Goal: Task Accomplishment & Management: Complete application form

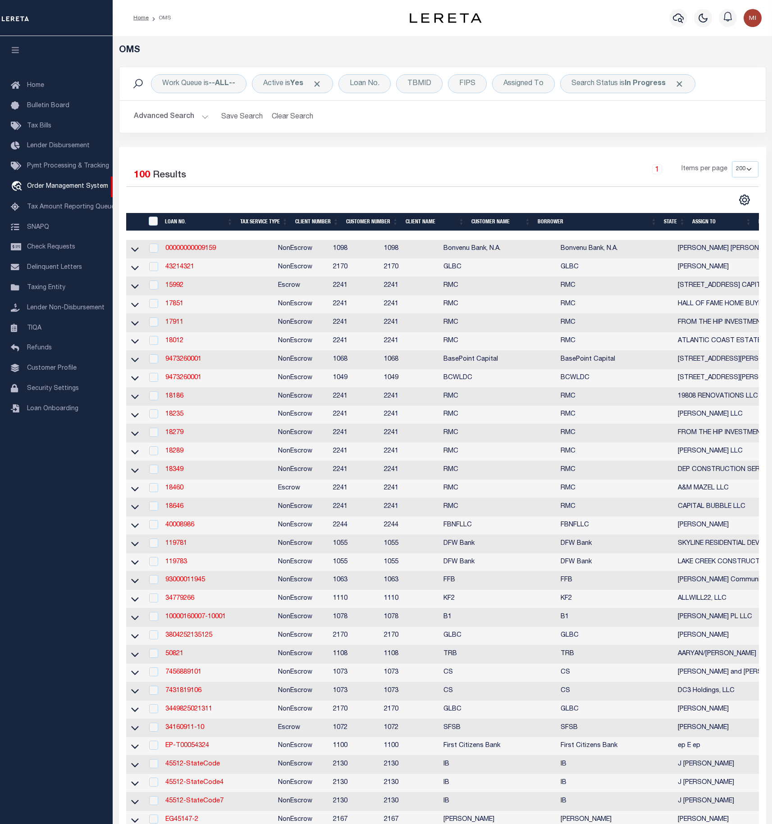
select select "200"
click at [169, 307] on link "17851" at bounding box center [174, 304] width 18 height 6
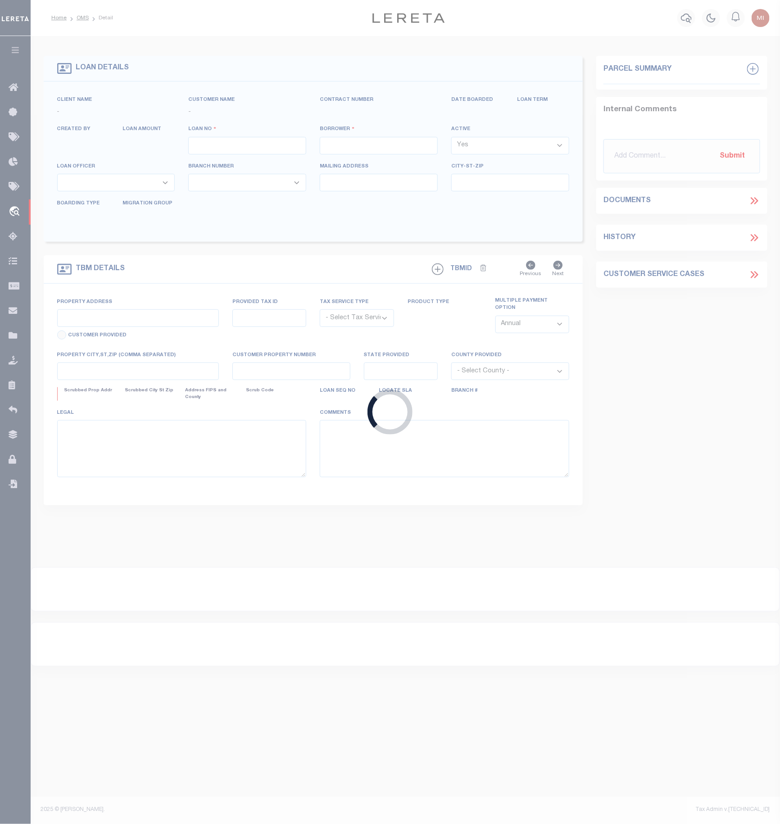
type input "17851"
type input "HALL OF FAME HOME BUYERS LLC"
select select
type input "[STREET_ADDRESS][PERSON_NAME]"
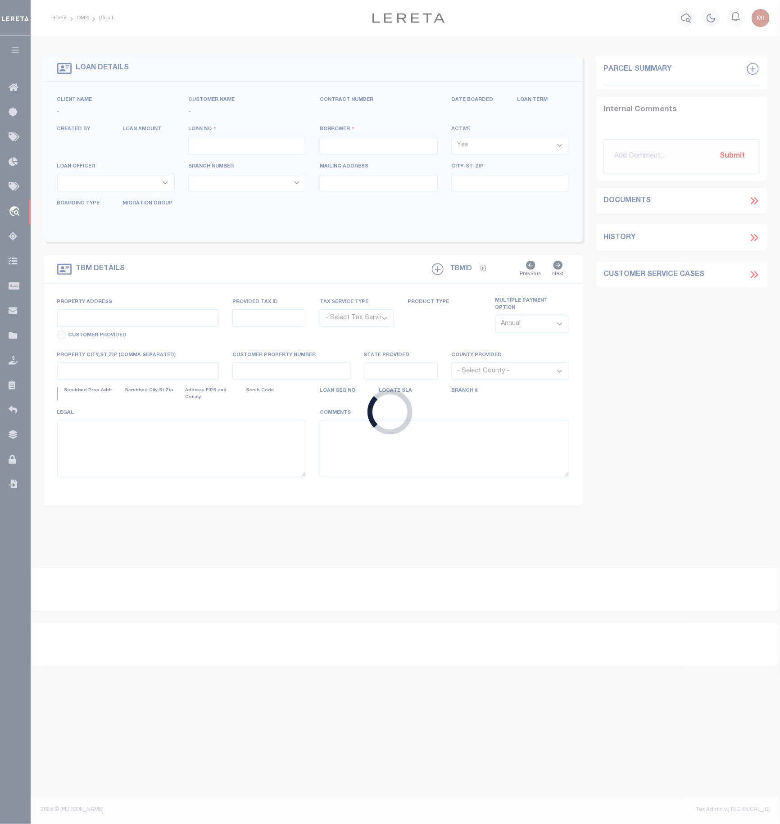
type input "Collingswood [GEOGRAPHIC_DATA] 08108"
select select "400"
select select "NonEscrow"
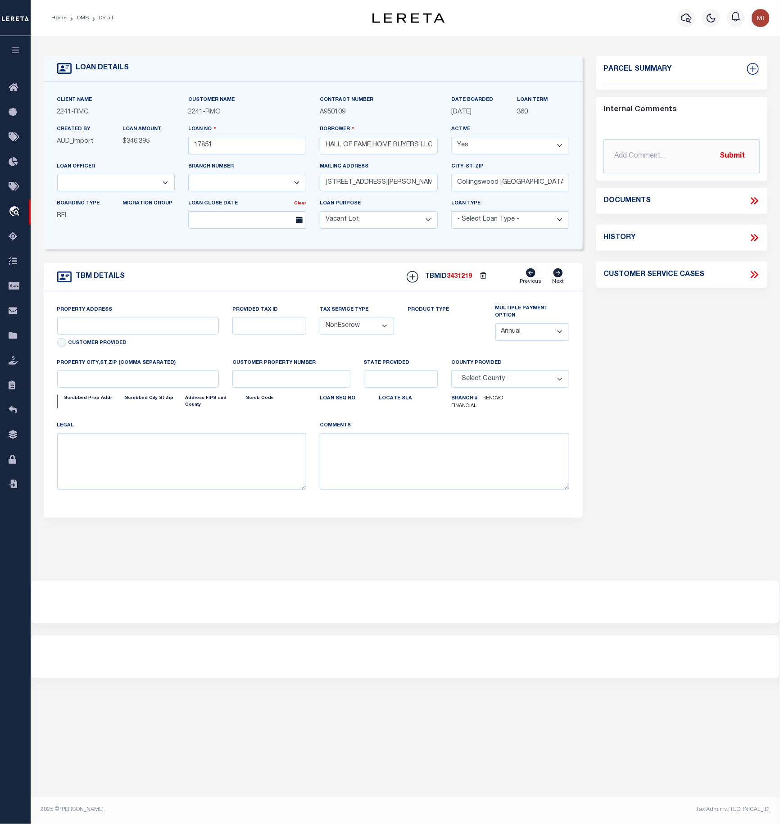
select select "14701"
select select "25066"
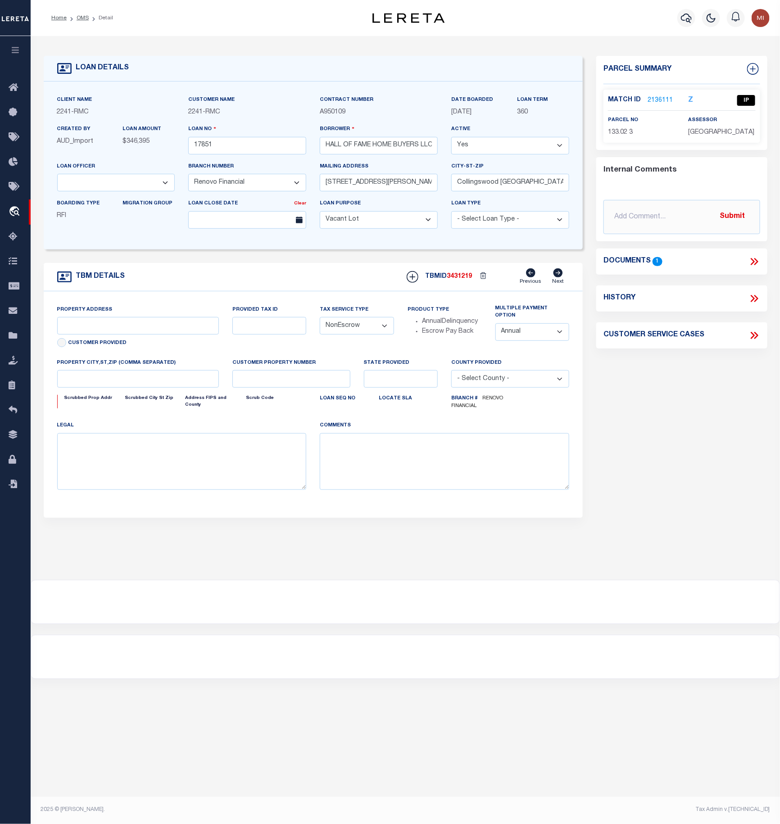
type input "[STREET_ADDRESS]"
select select
type input "[GEOGRAPHIC_DATA]"
type input "a0kUS00000A57MU"
type input "NJ"
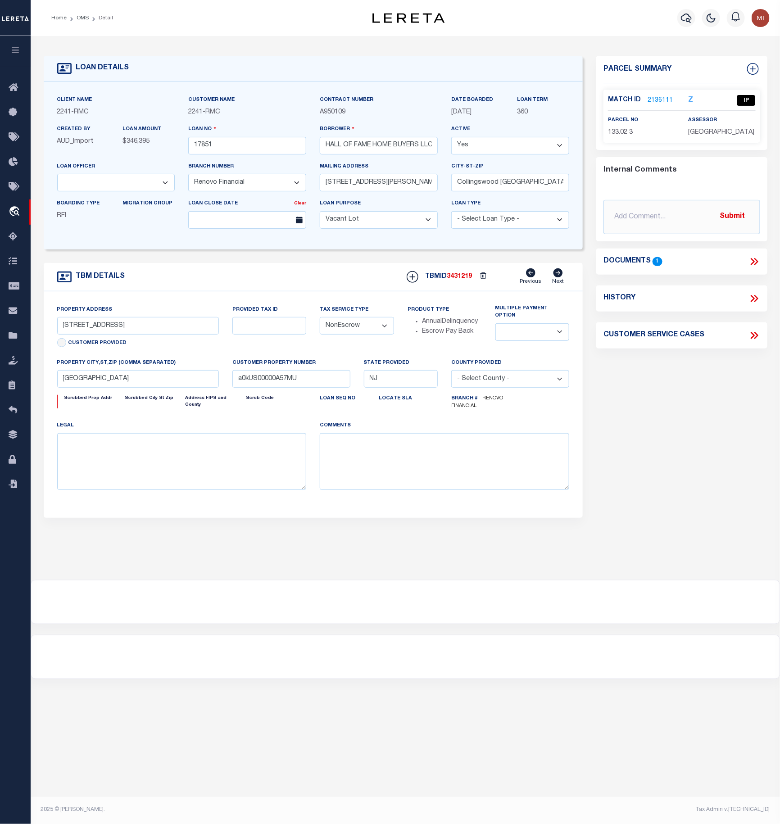
select select
type textarea "LEGAL REQUIRED"
click at [751, 477] on div "Parcel Summary Match ID 2136111 Z parcel no 133.02 3 assessor 0" at bounding box center [682, 305] width 184 height 499
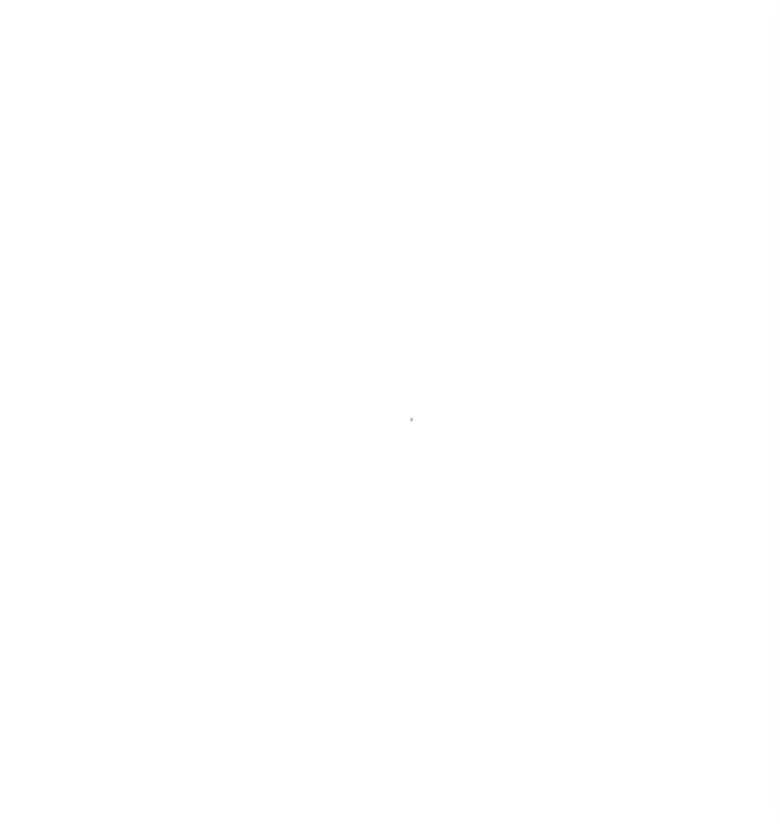
type input "17851"
type input "HALL OF FAME HOME BUYERS LLC"
select select
type input "[STREET_ADDRESS][PERSON_NAME]"
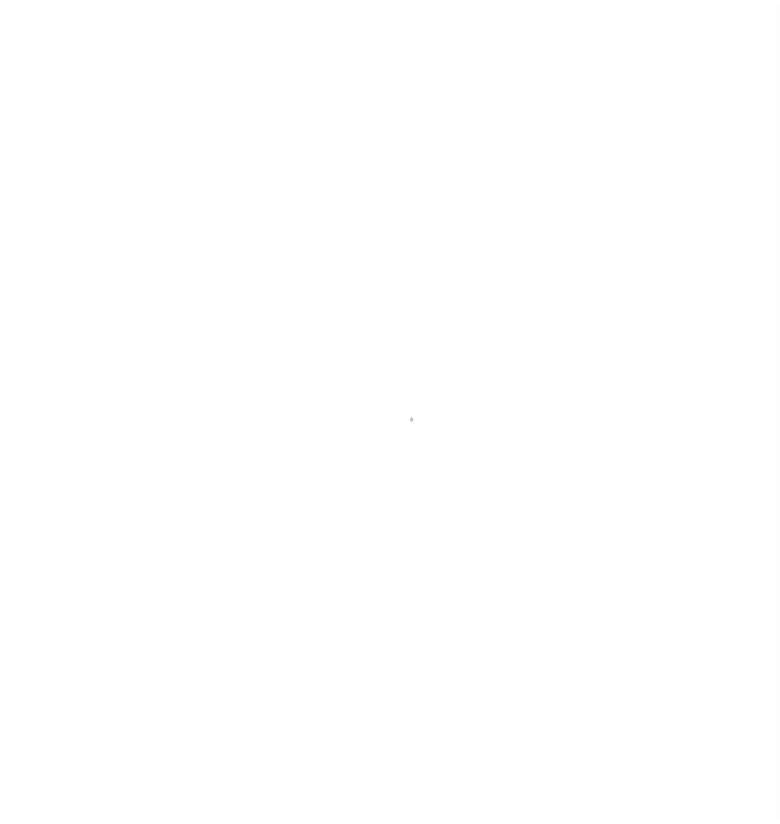
type input "Collingswood [GEOGRAPHIC_DATA] 08108"
select select "400"
select select "NonEscrow"
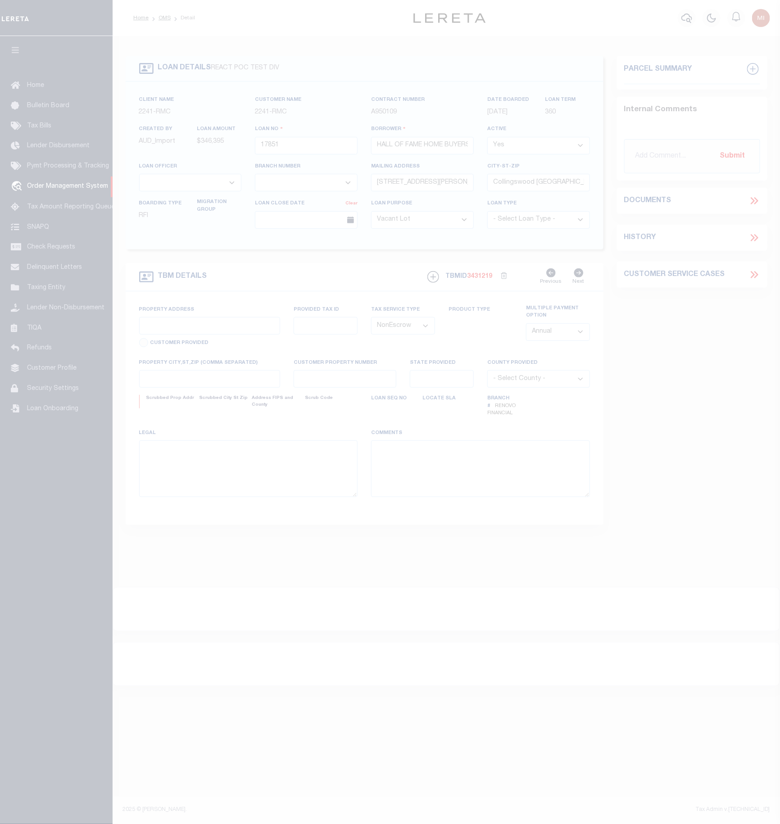
select select "14701"
select select "25066"
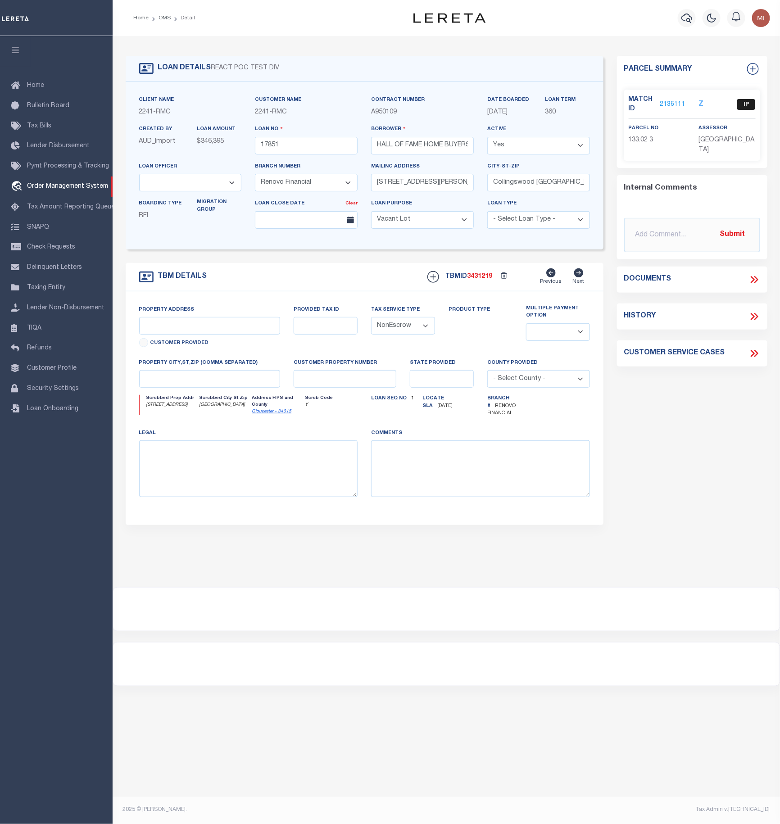
type input "[STREET_ADDRESS]"
select select
type input "[GEOGRAPHIC_DATA]"
type input "a0kUS00000A57MU"
type input "NJ"
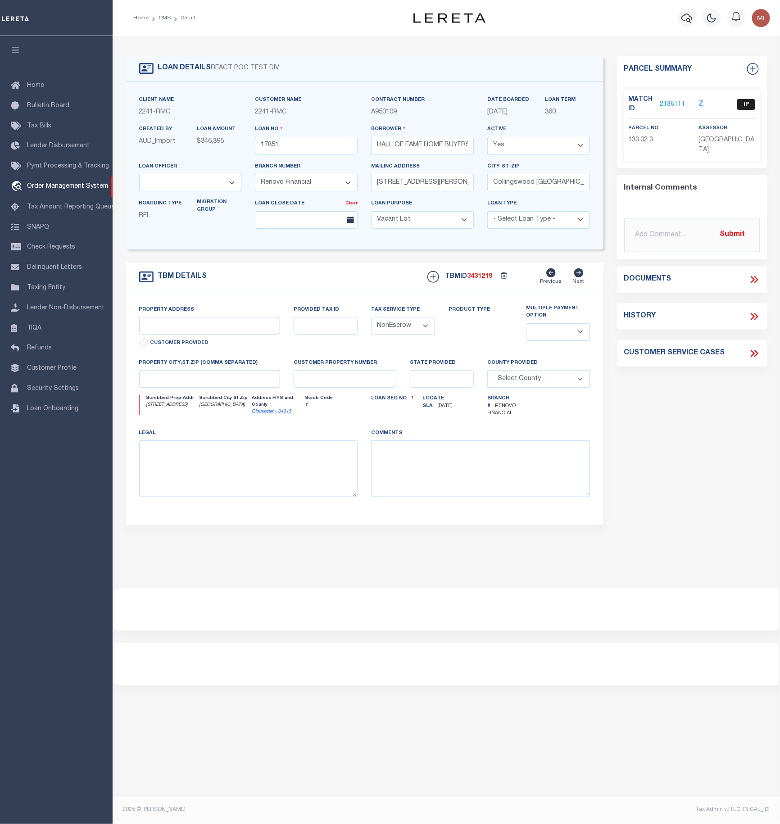
select select
type textarea "LEGAL REQUIRED"
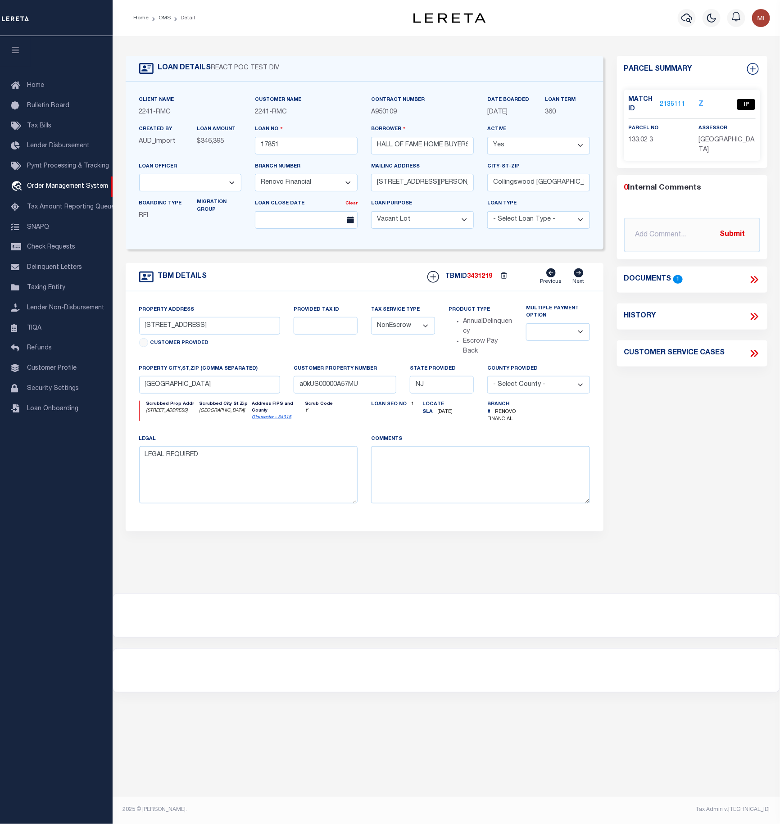
click at [12, 509] on div "Home Bulletin Board Tax Bills Lender Disbursement Pymt Processing & Tracking tr…" at bounding box center [56, 430] width 113 height 788
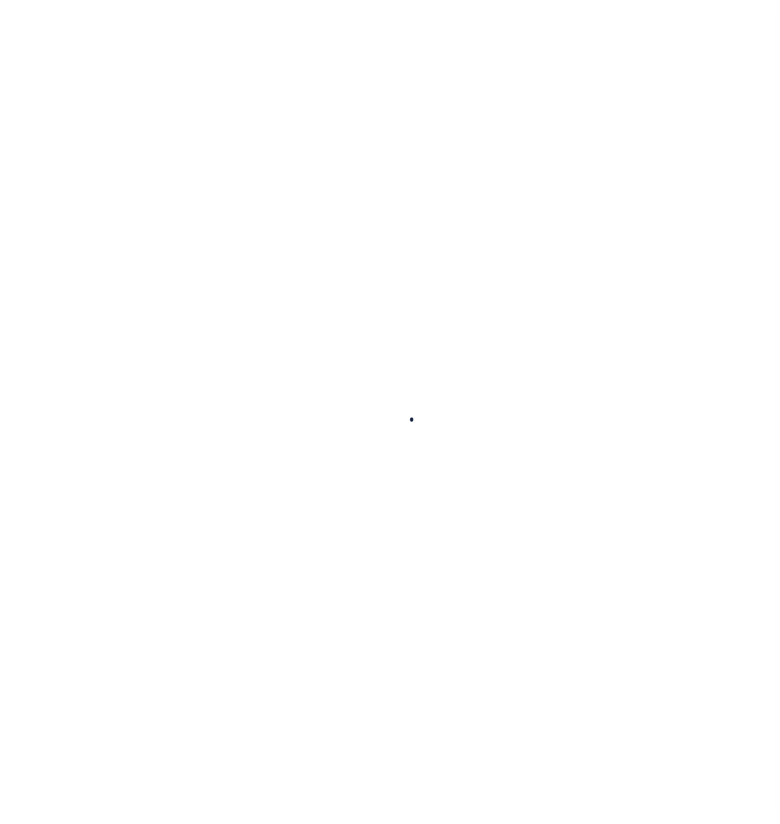
type input "17851"
type input "HALL OF FAME HOME BUYERS LLC"
select select
type input "[STREET_ADDRESS][PERSON_NAME]"
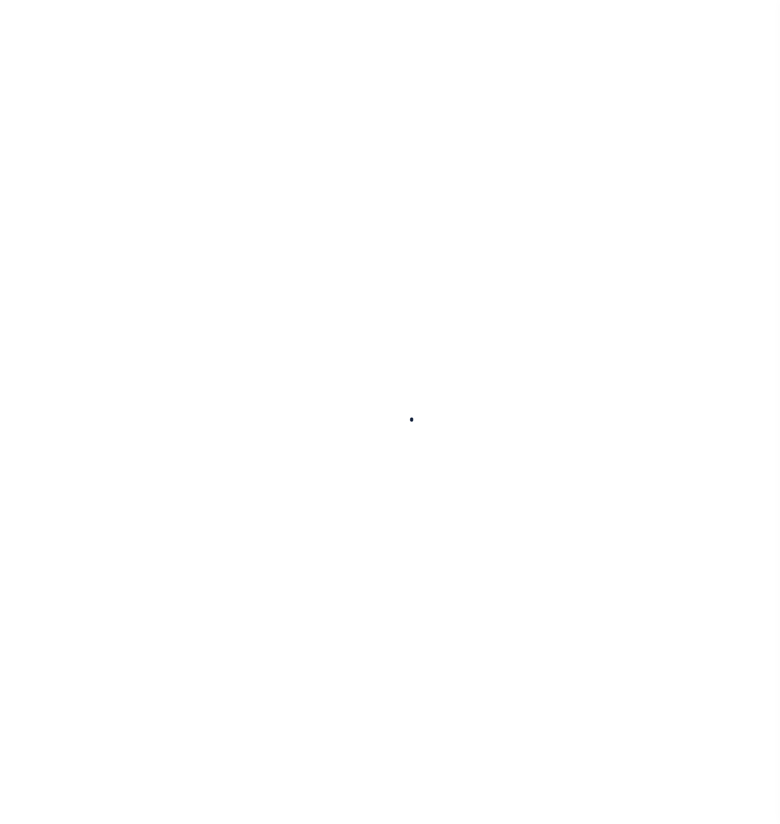
type input "Collingswood [GEOGRAPHIC_DATA] 08108"
select select "400"
select select "NonEscrow"
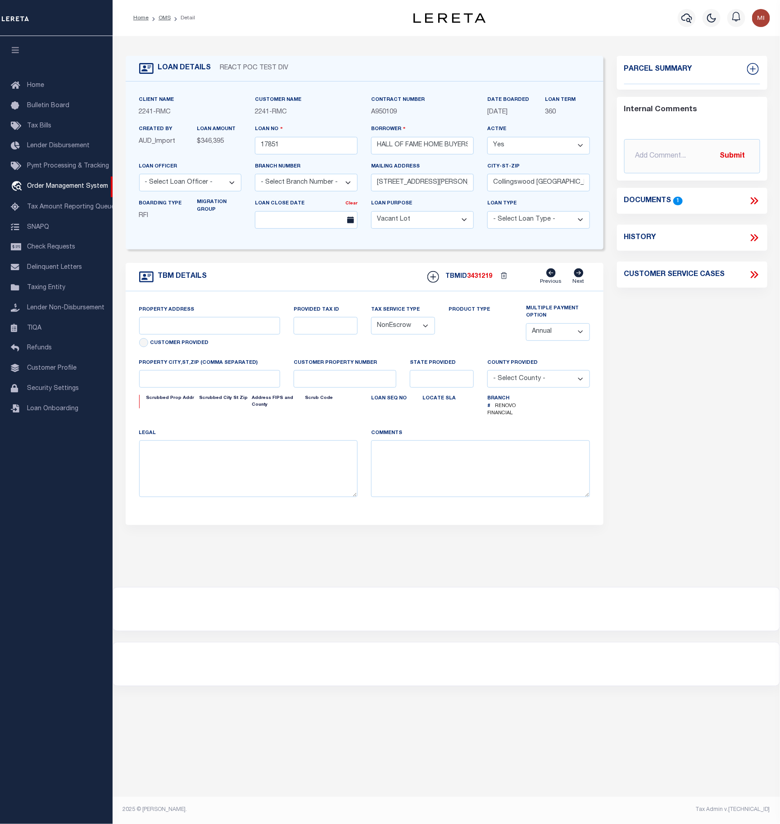
select select "14701"
select select "25066"
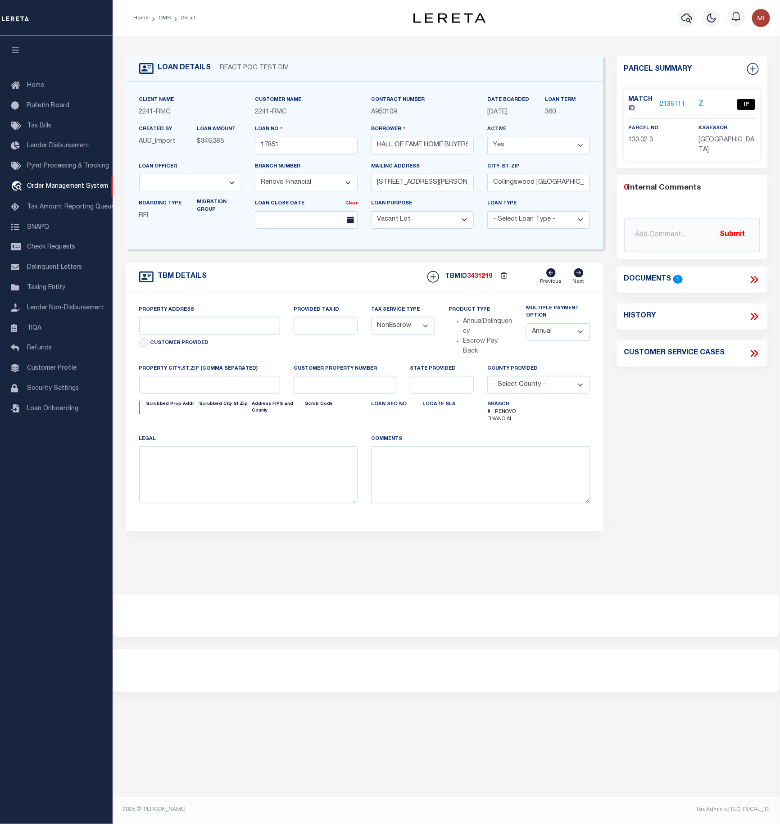
type input "[STREET_ADDRESS]"
select select
type input "[GEOGRAPHIC_DATA]"
type input "a0kUS00000A57MU"
type input "NJ"
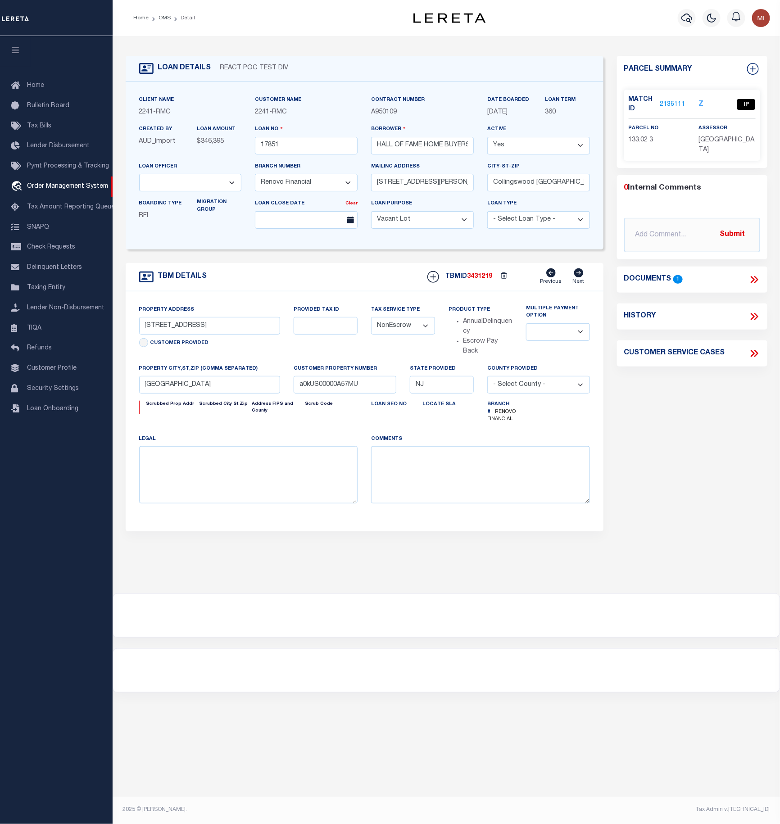
select select
type textarea "LEGAL REQUIRED"
click at [14, 481] on div "Home Bulletin Board Tax Bills Lender Disbursement Pymt Processing & Tracking tr…" at bounding box center [56, 430] width 113 height 788
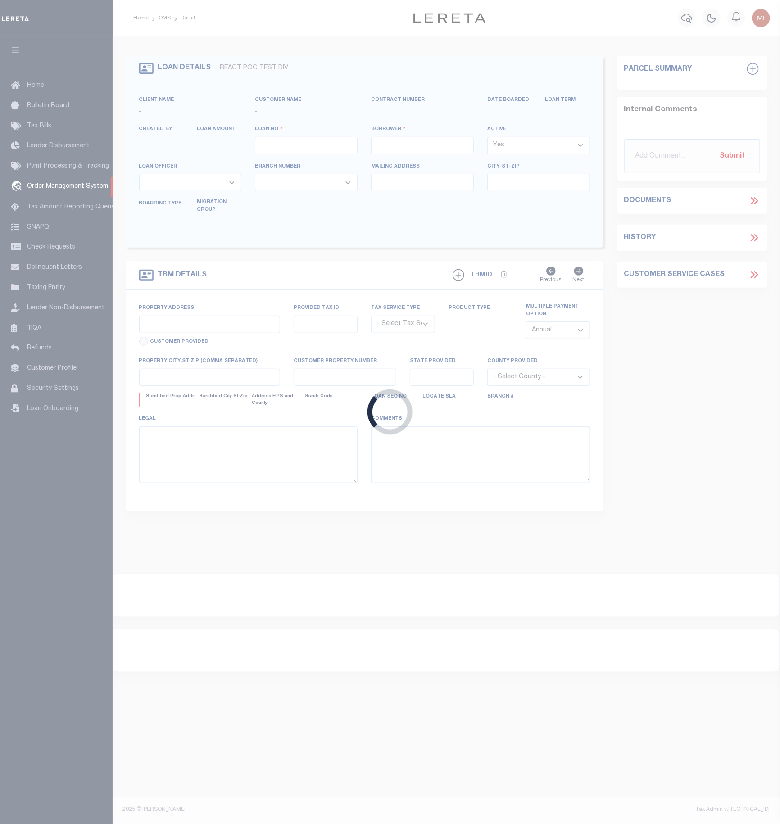
type input "17851"
type input "HALL OF FAME HOME BUYERS LLC"
select select
type input "[STREET_ADDRESS][PERSON_NAME]"
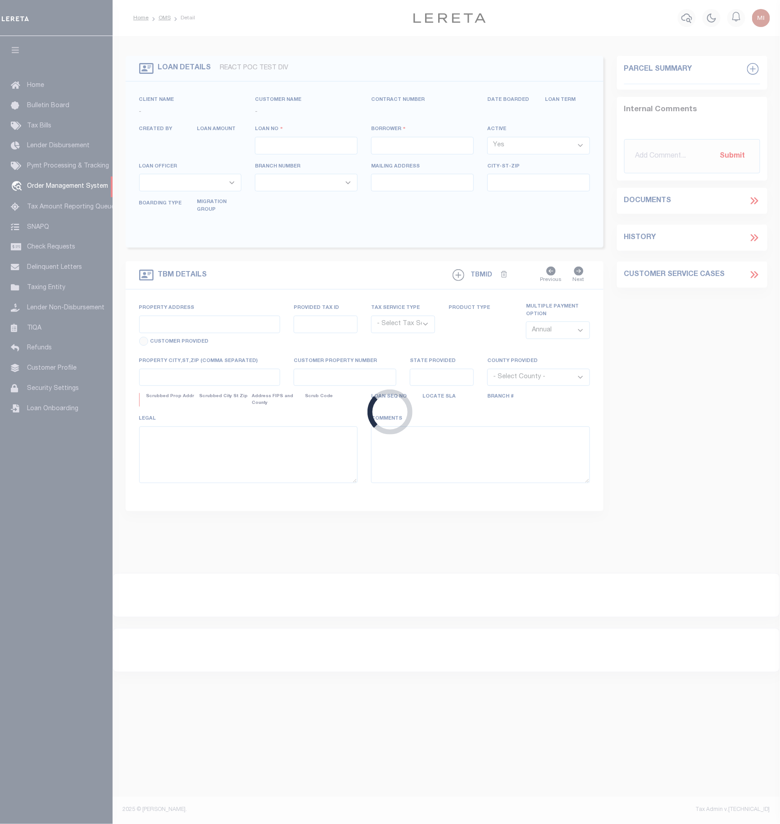
type input "Collingswood [GEOGRAPHIC_DATA] 08108"
select select "400"
select select "NonEscrow"
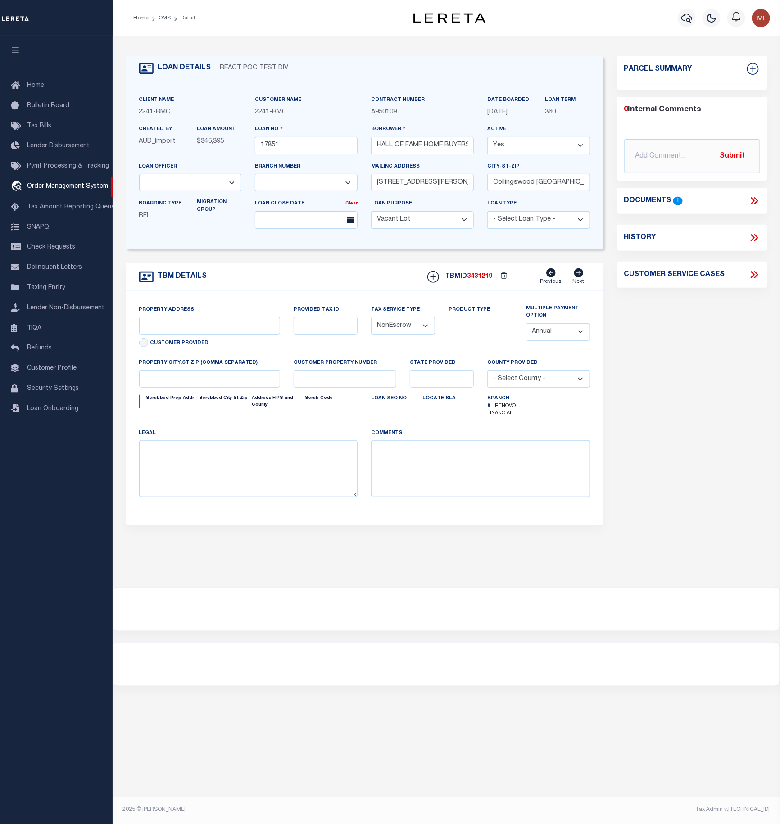
select select "25066"
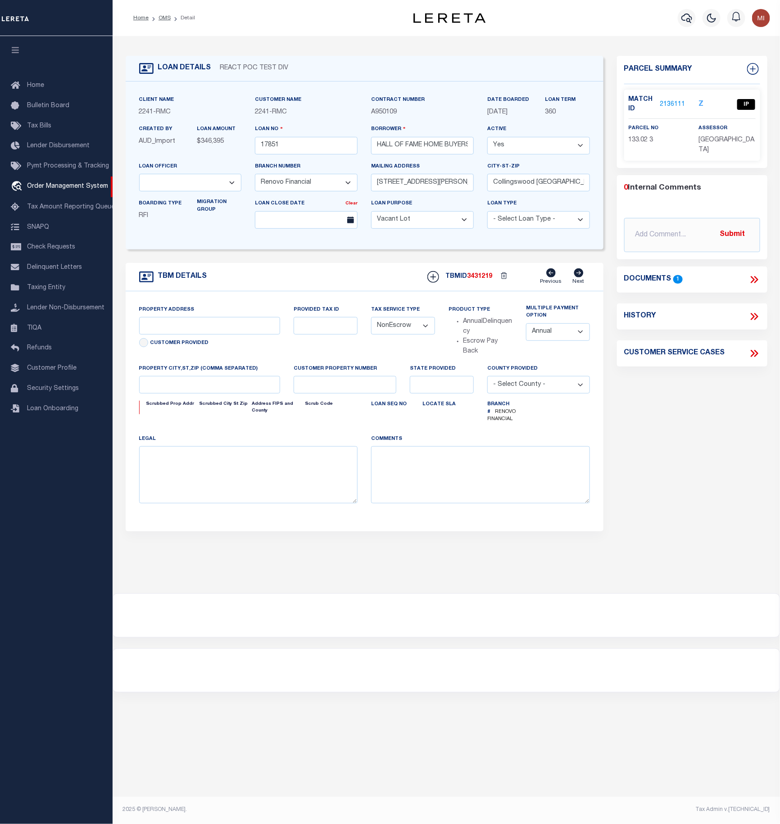
select select "14701"
type input "[STREET_ADDRESS]"
select select
type input "[GEOGRAPHIC_DATA]"
type input "a0kUS00000A57MU"
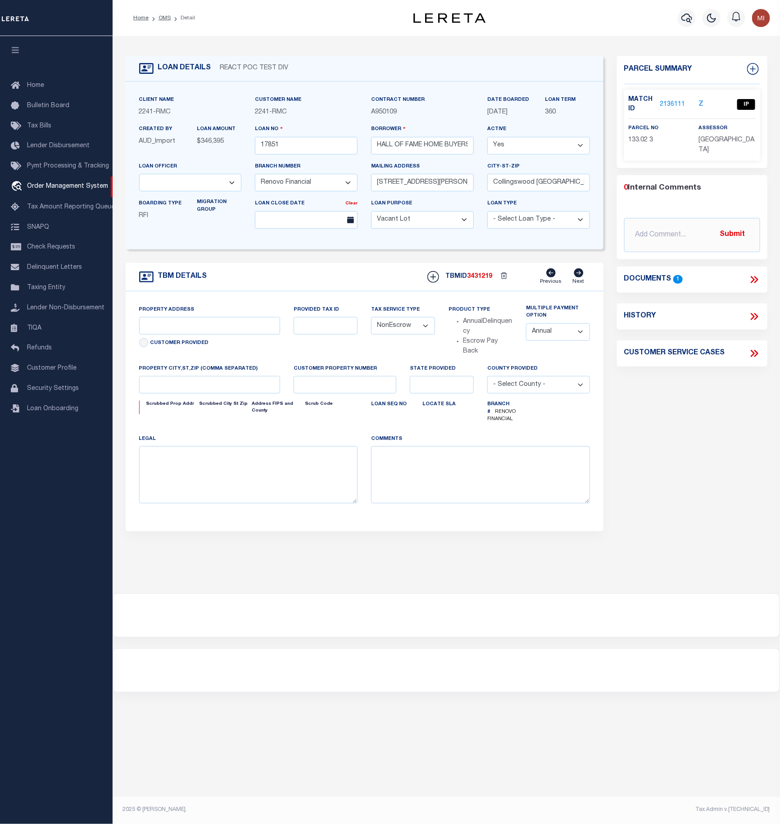
type input "NJ"
select select
type textarea "LEGAL REQUIRED"
click at [4, 487] on div "Home Bulletin Board Tax Bills Lender Disbursement Pymt Processing & Tracking tr…" at bounding box center [56, 430] width 113 height 788
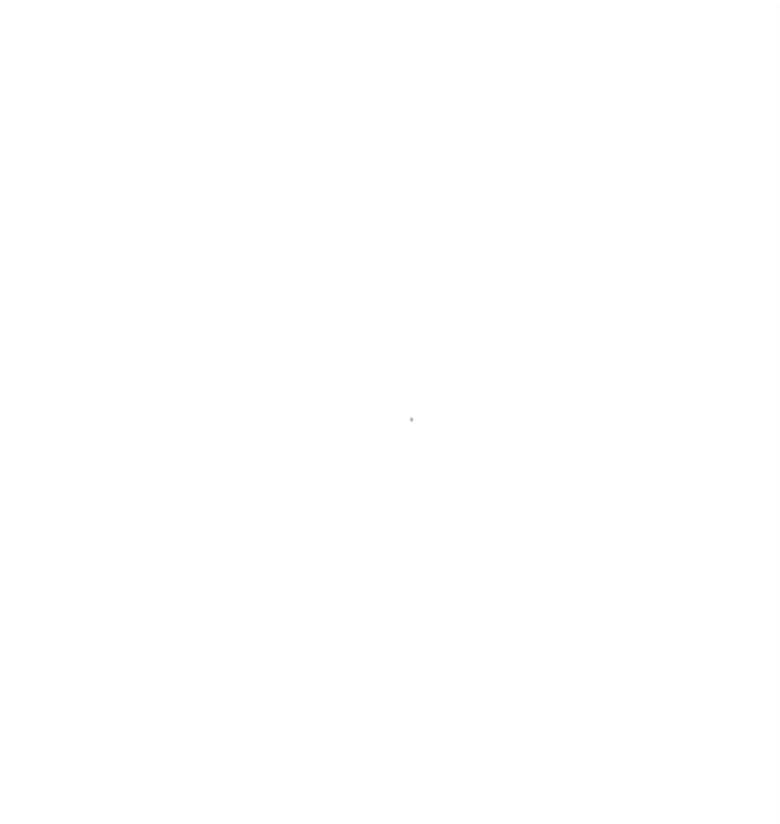
type input "17851"
type input "HALL OF FAME HOME BUYERS LLC"
select select
type input "[STREET_ADDRESS][PERSON_NAME]"
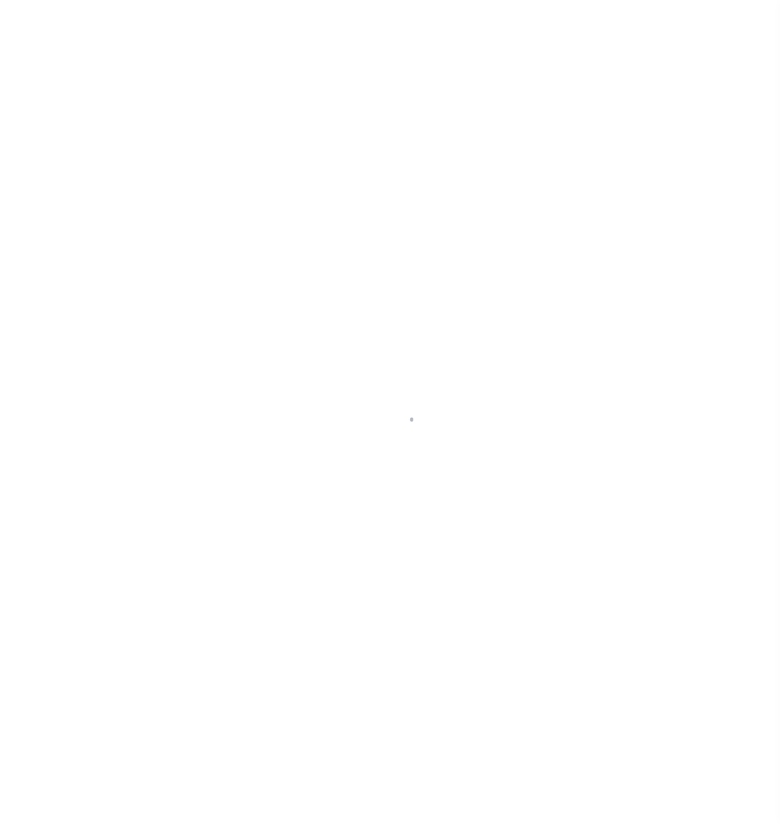
type input "Collingswood [GEOGRAPHIC_DATA] 08108"
select select "400"
select select "NonEscrow"
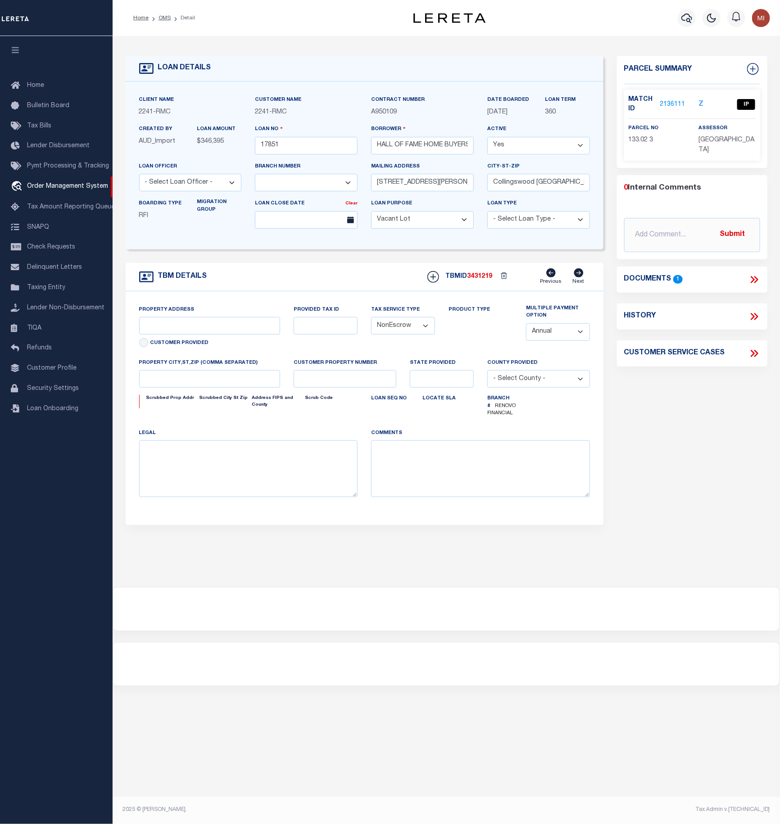
select select "14701"
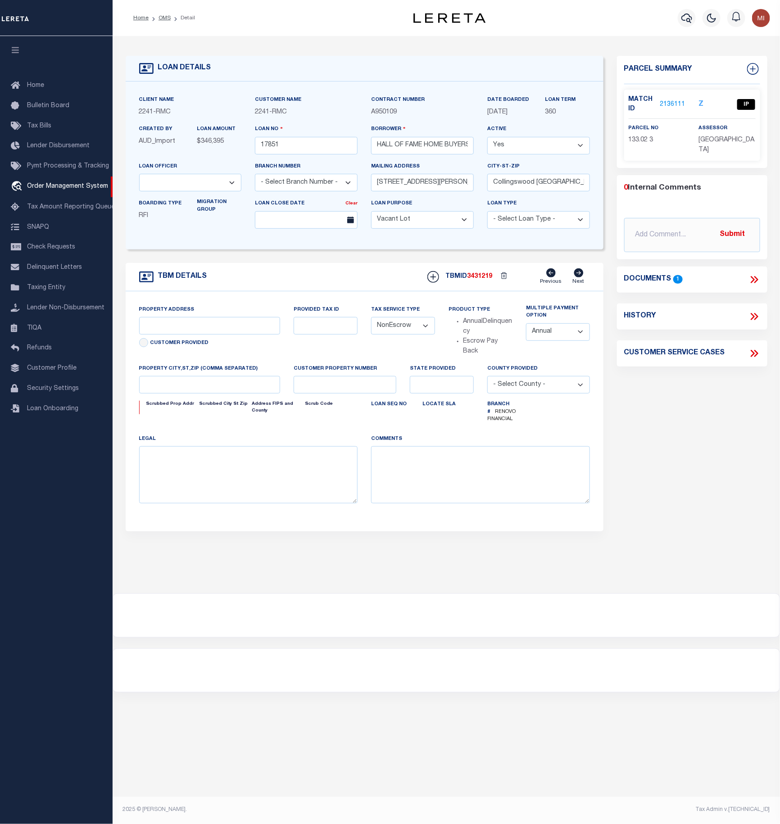
select select "25066"
type input "[STREET_ADDRESS]"
select select
type input "[GEOGRAPHIC_DATA]"
type input "a0kUS00000A57MU"
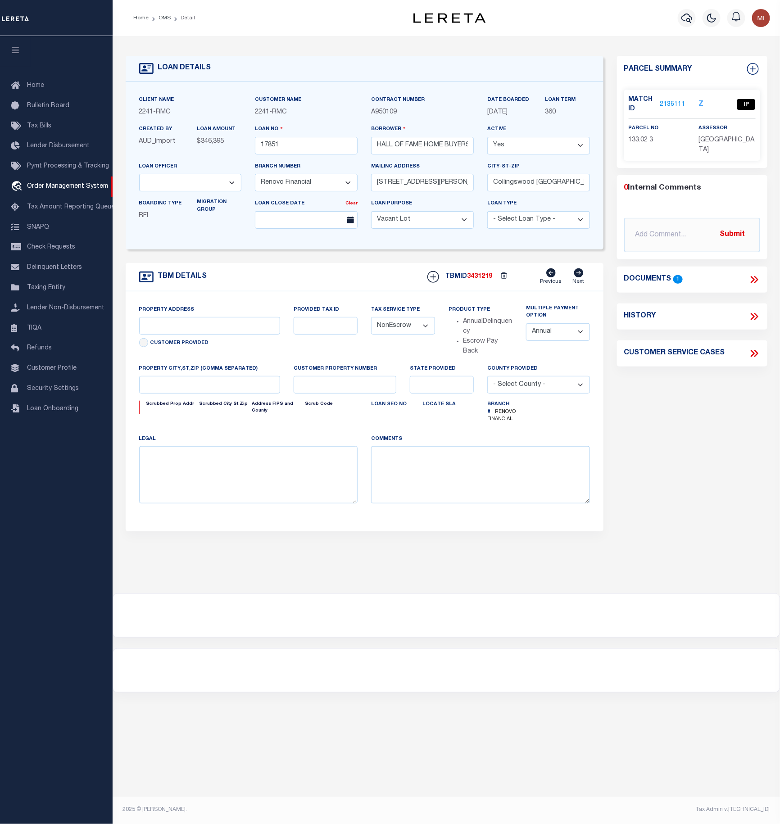
type input "NJ"
select select
type textarea "LEGAL REQUIRED"
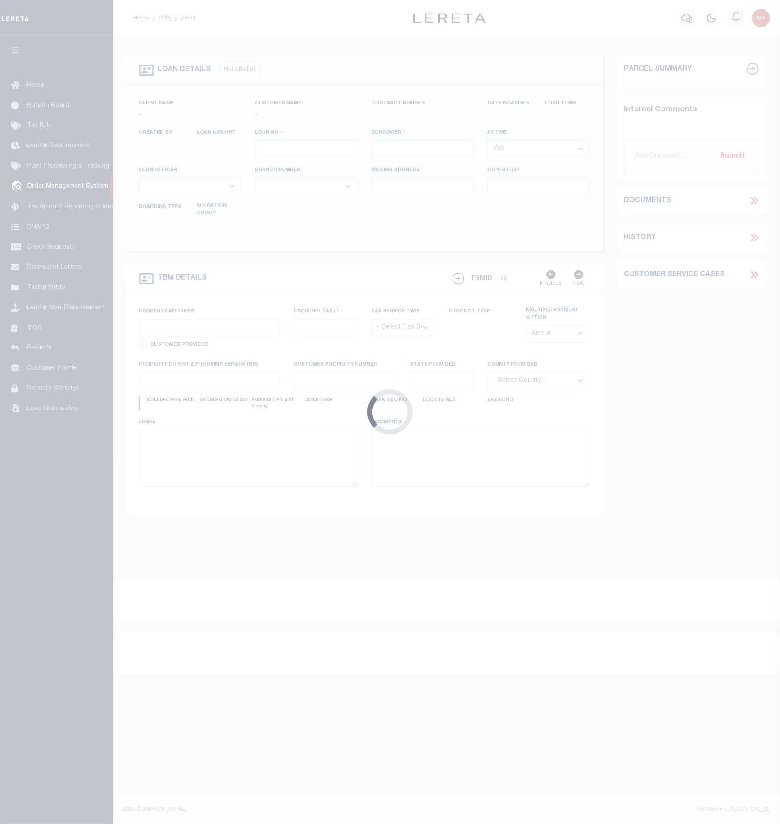
type input "17851"
type input "HALL OF FAME HOME BUYERS LLC"
select select
type input "[STREET_ADDRESS][PERSON_NAME]"
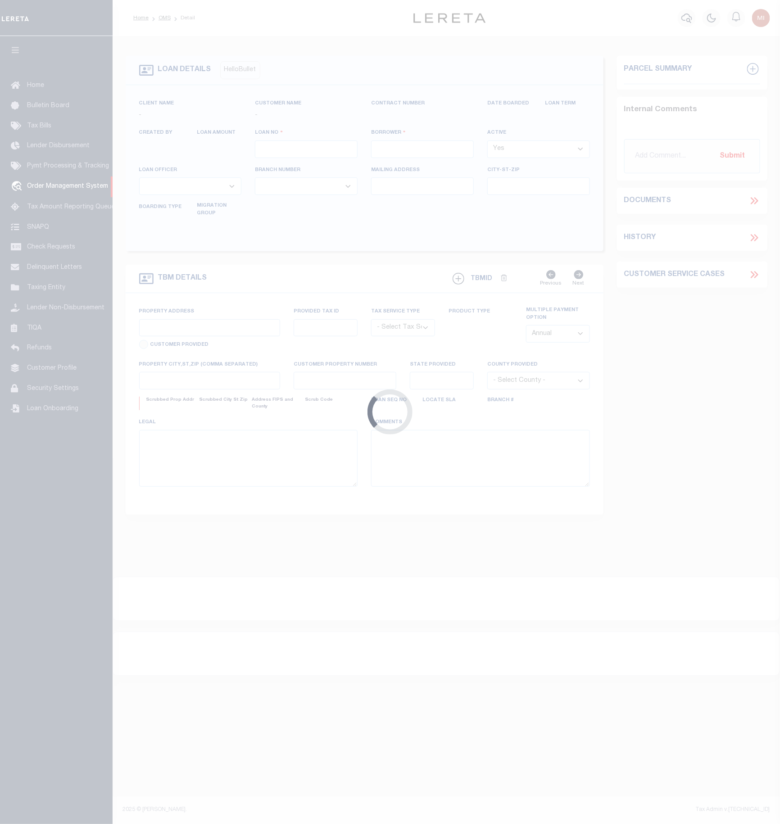
type input "Collingswood [GEOGRAPHIC_DATA] 08108"
select select "400"
select select "NonEscrow"
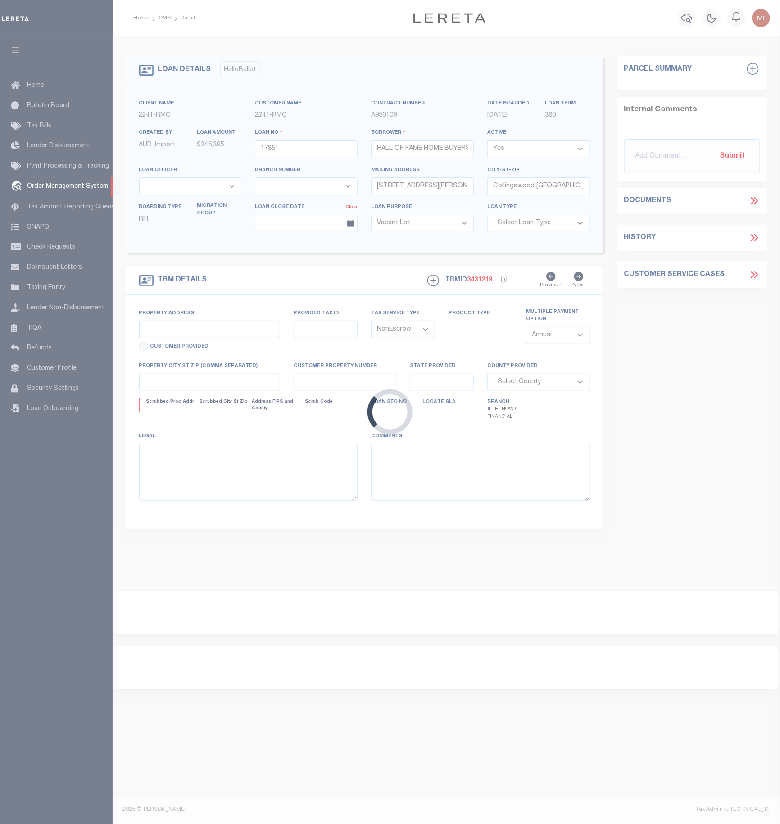
select select "14701"
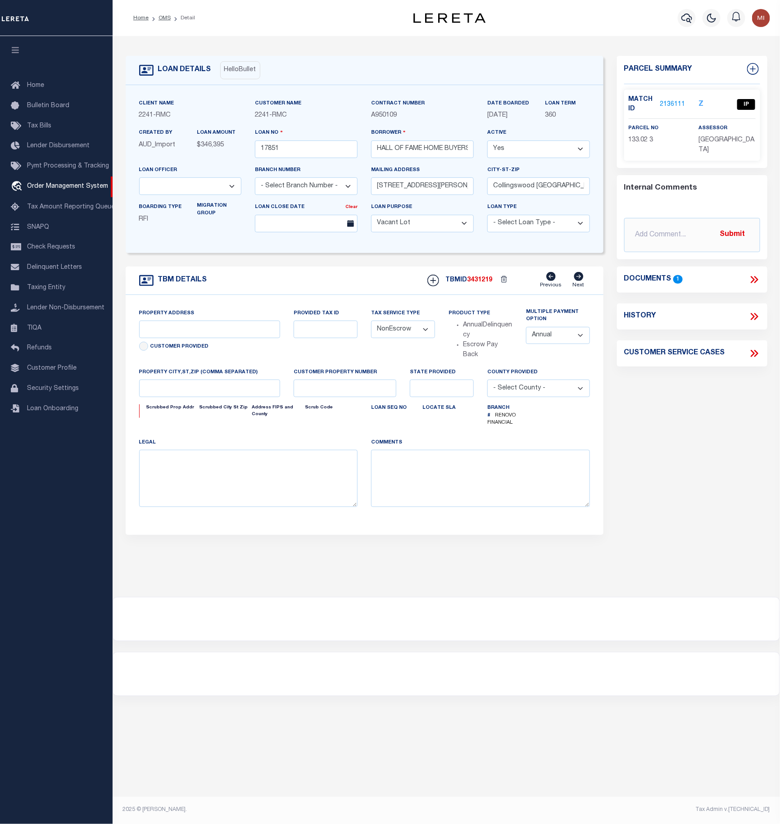
select select "25066"
type input "[STREET_ADDRESS]"
select select
type input "[GEOGRAPHIC_DATA]"
type input "a0kUS00000A57MU"
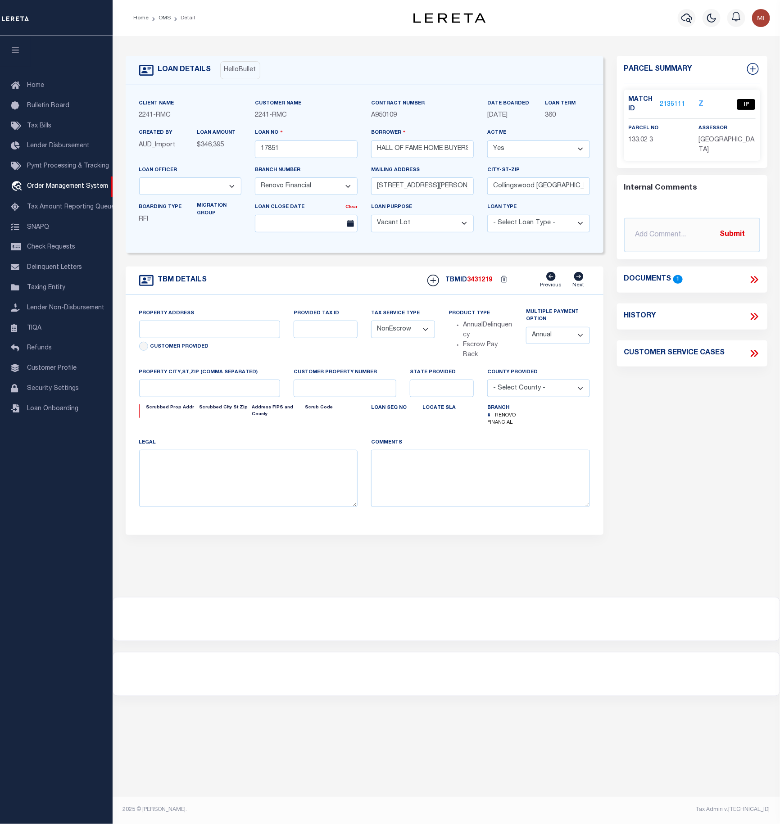
type input "NJ"
select select
type textarea "LEGAL REQUIRED"
click at [239, 73] on div "Hello Bullet" at bounding box center [240, 70] width 40 height 18
click at [11, 526] on div "Home Bulletin Board Tax Bills Lender Disbursement Pymt Processing & Tracking tr…" at bounding box center [56, 430] width 113 height 788
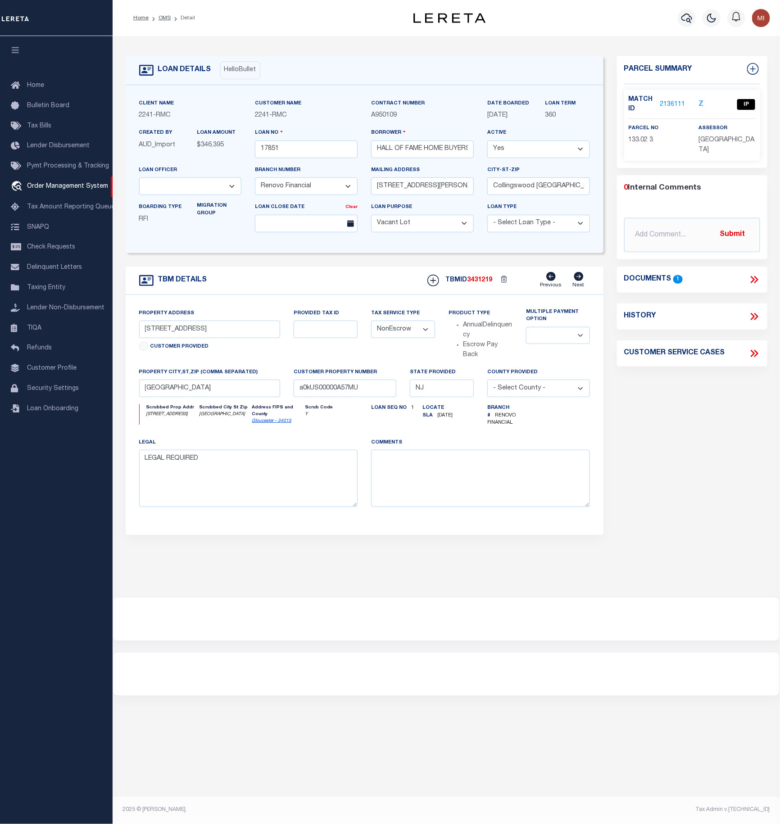
click at [755, 276] on icon at bounding box center [755, 280] width 12 height 12
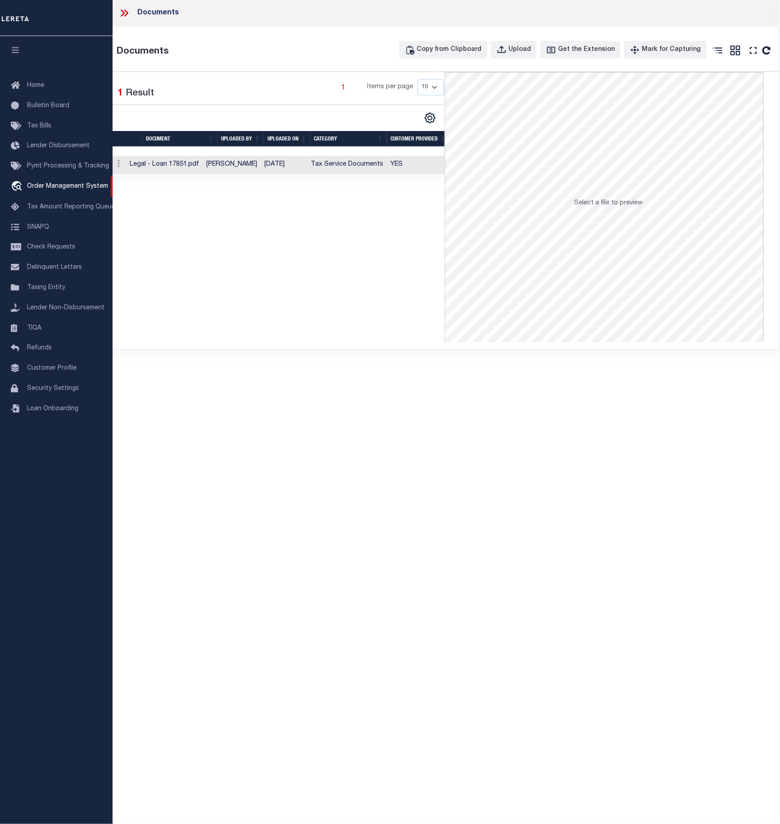
click at [123, 12] on icon at bounding box center [124, 13] width 12 height 12
